Goal: Obtain resource: Obtain resource

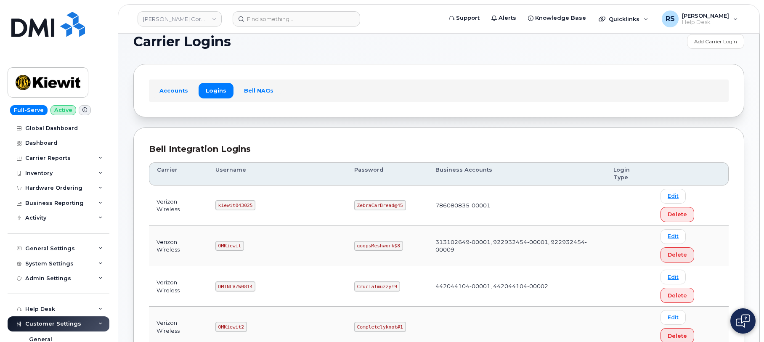
scroll to position [28, 0]
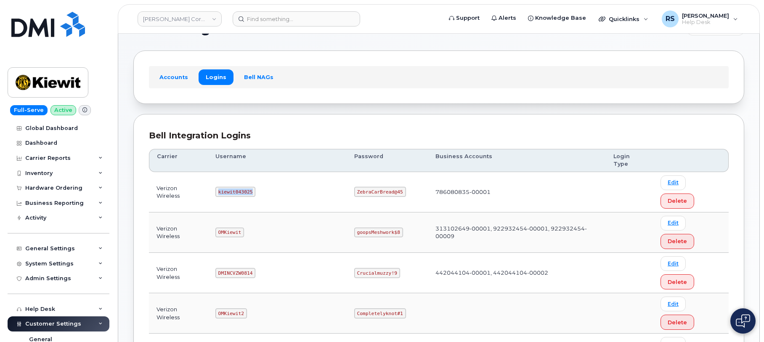
drag, startPoint x: 223, startPoint y: 175, endPoint x: 267, endPoint y: 179, distance: 43.9
click at [267, 179] on td "kiewit043025" at bounding box center [277, 192] width 139 height 40
copy code "kiewit043025"
drag, startPoint x: 329, startPoint y: 175, endPoint x: 382, endPoint y: 175, distance: 52.6
click at [382, 175] on td "ZebraCarBread@45" at bounding box center [386, 192] width 81 height 40
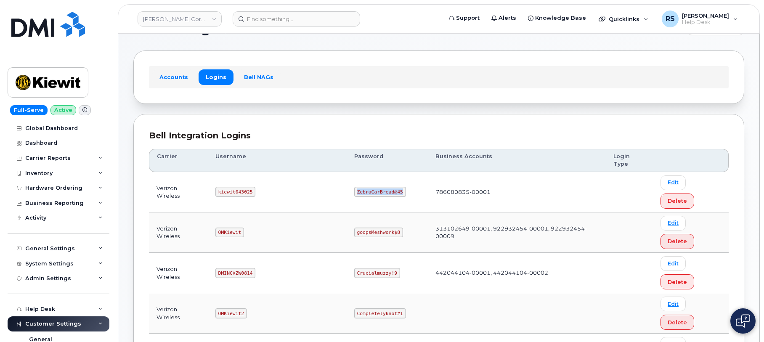
copy code "ZebraCarBread@45"
